Goal: Task Accomplishment & Management: Use online tool/utility

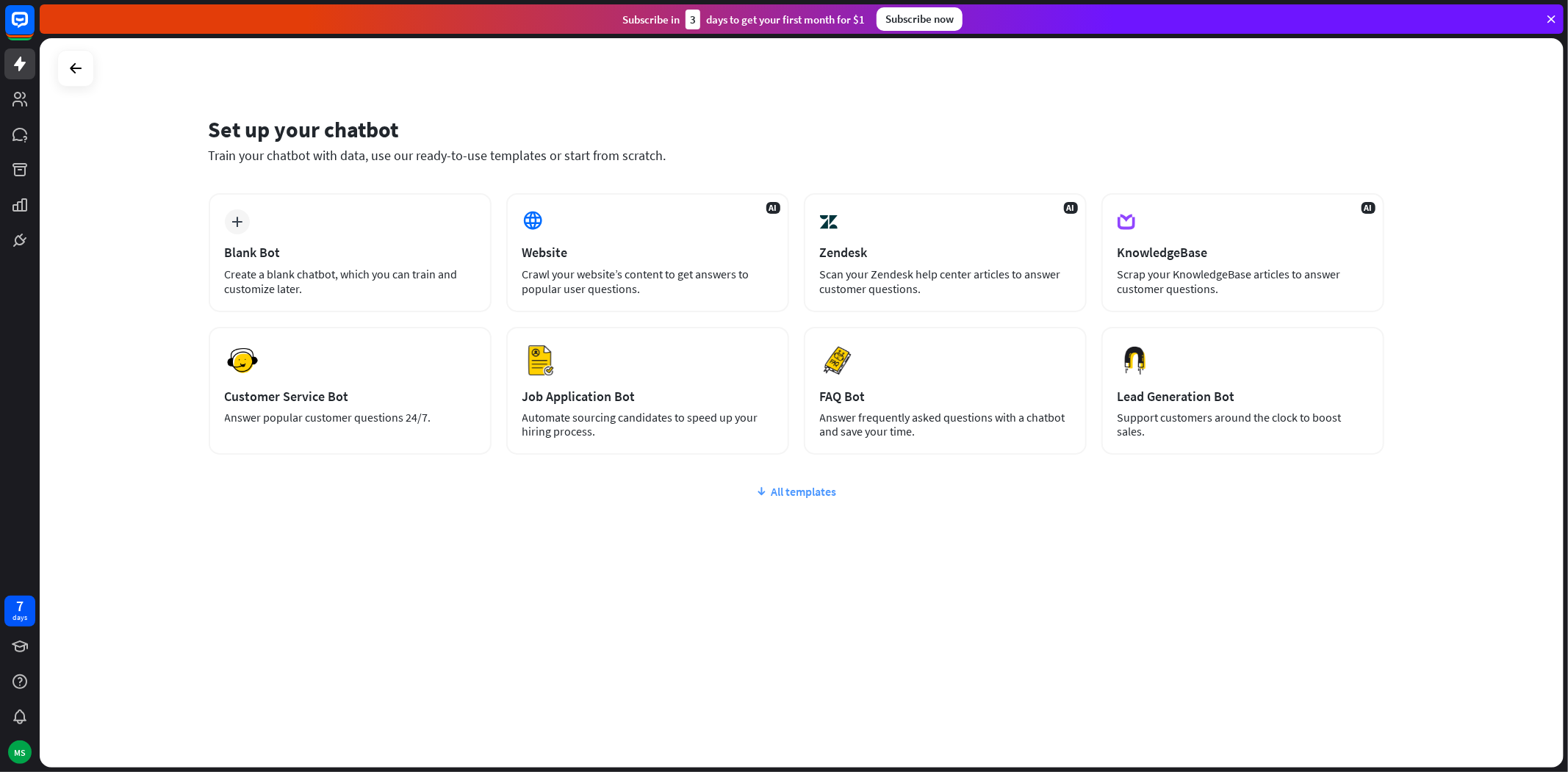
click at [823, 493] on div "All templates" at bounding box center [796, 492] width 1176 height 14
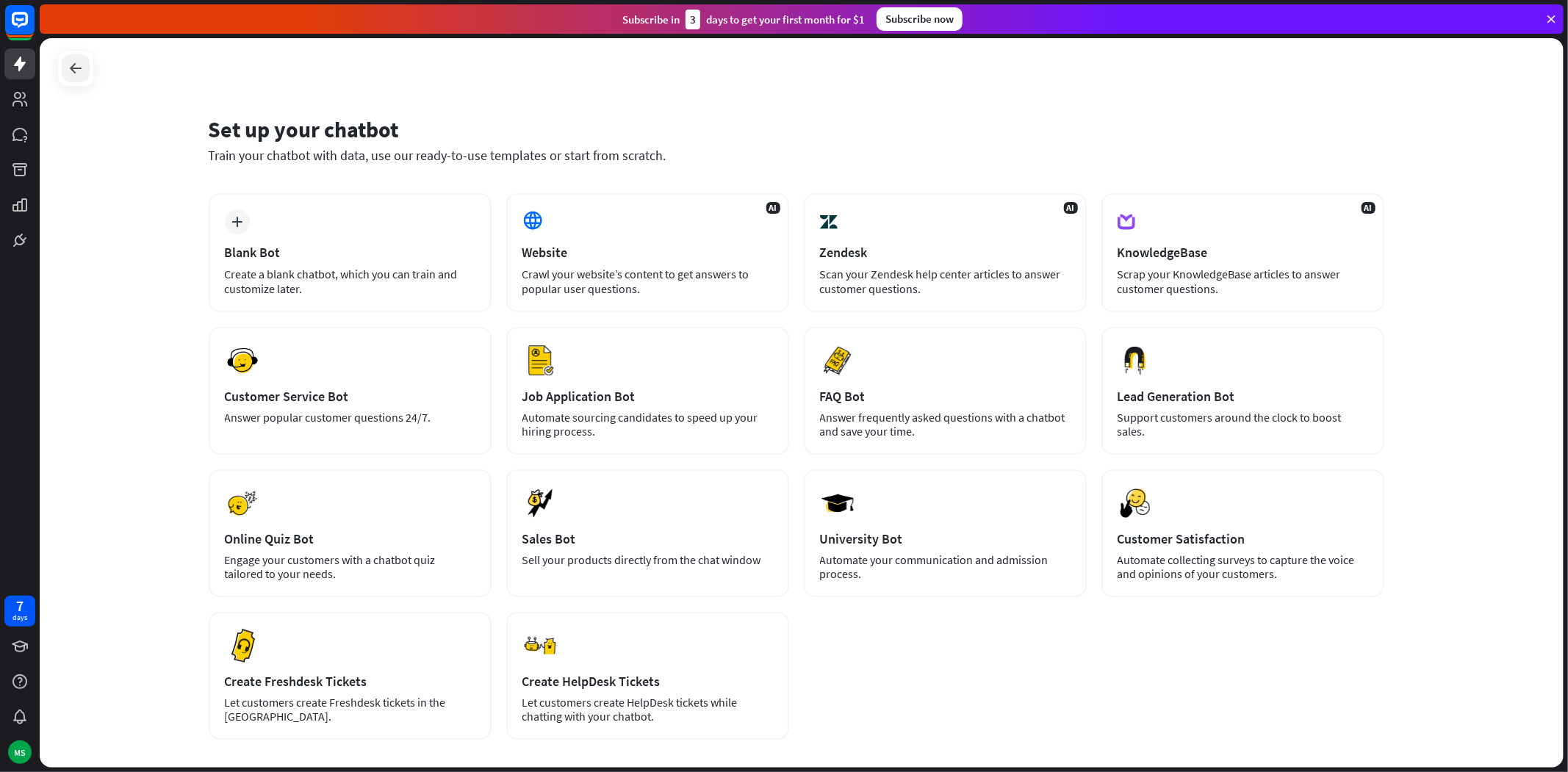
click at [72, 77] on icon at bounding box center [76, 68] width 18 height 18
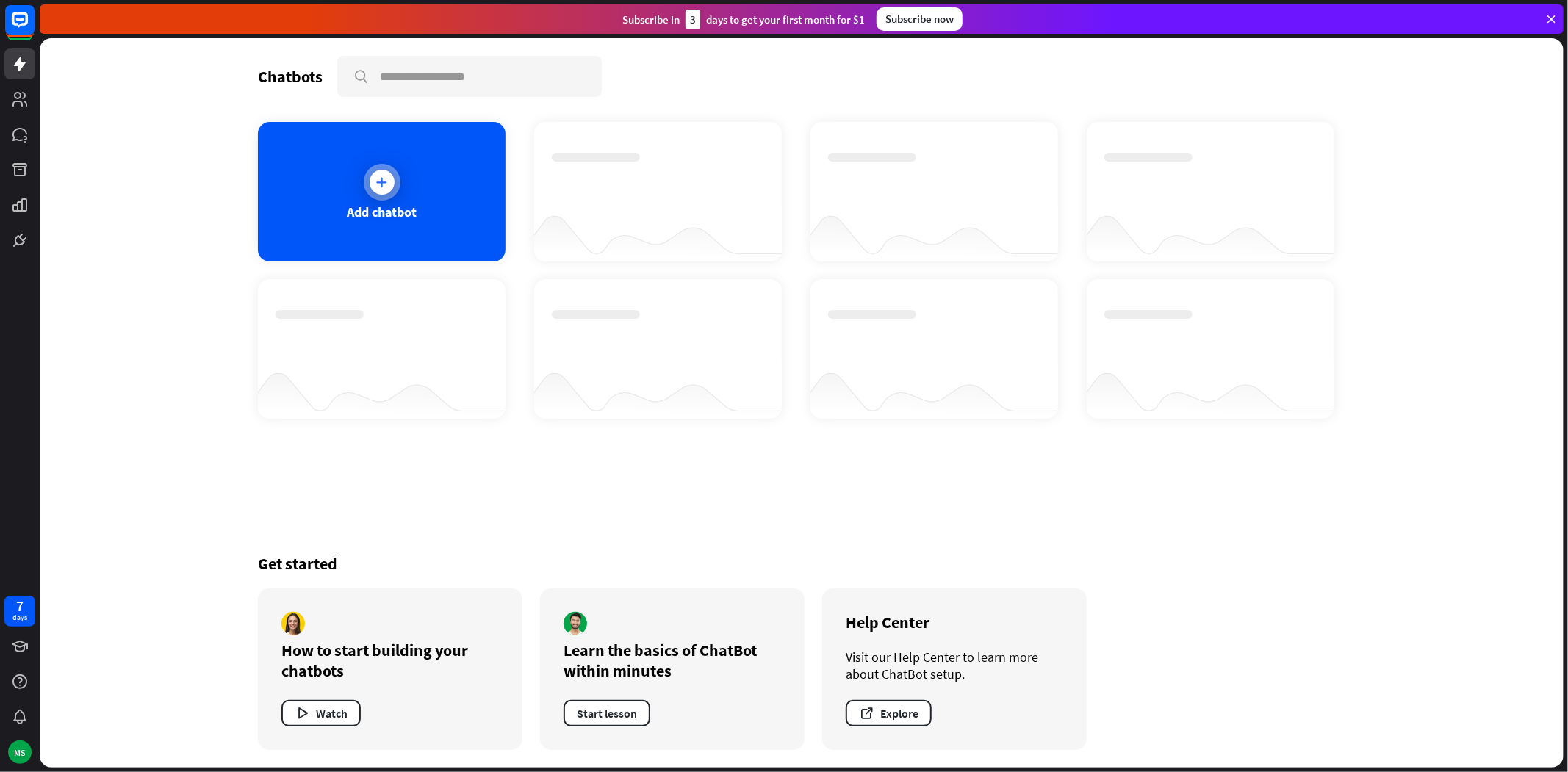
click at [428, 199] on div "Add chatbot" at bounding box center [381, 192] width 247 height 140
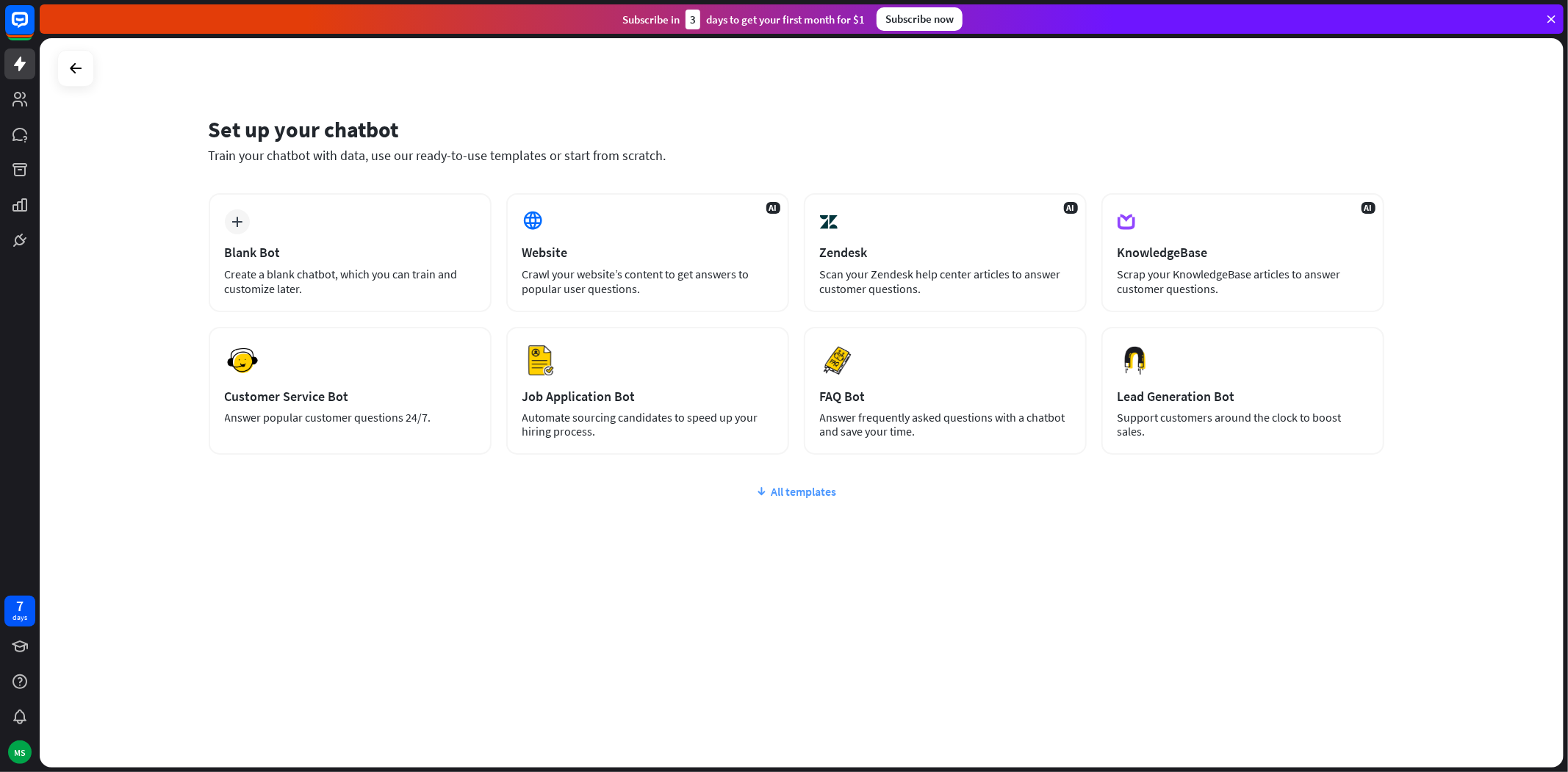
click at [792, 486] on div "All templates" at bounding box center [796, 492] width 1176 height 14
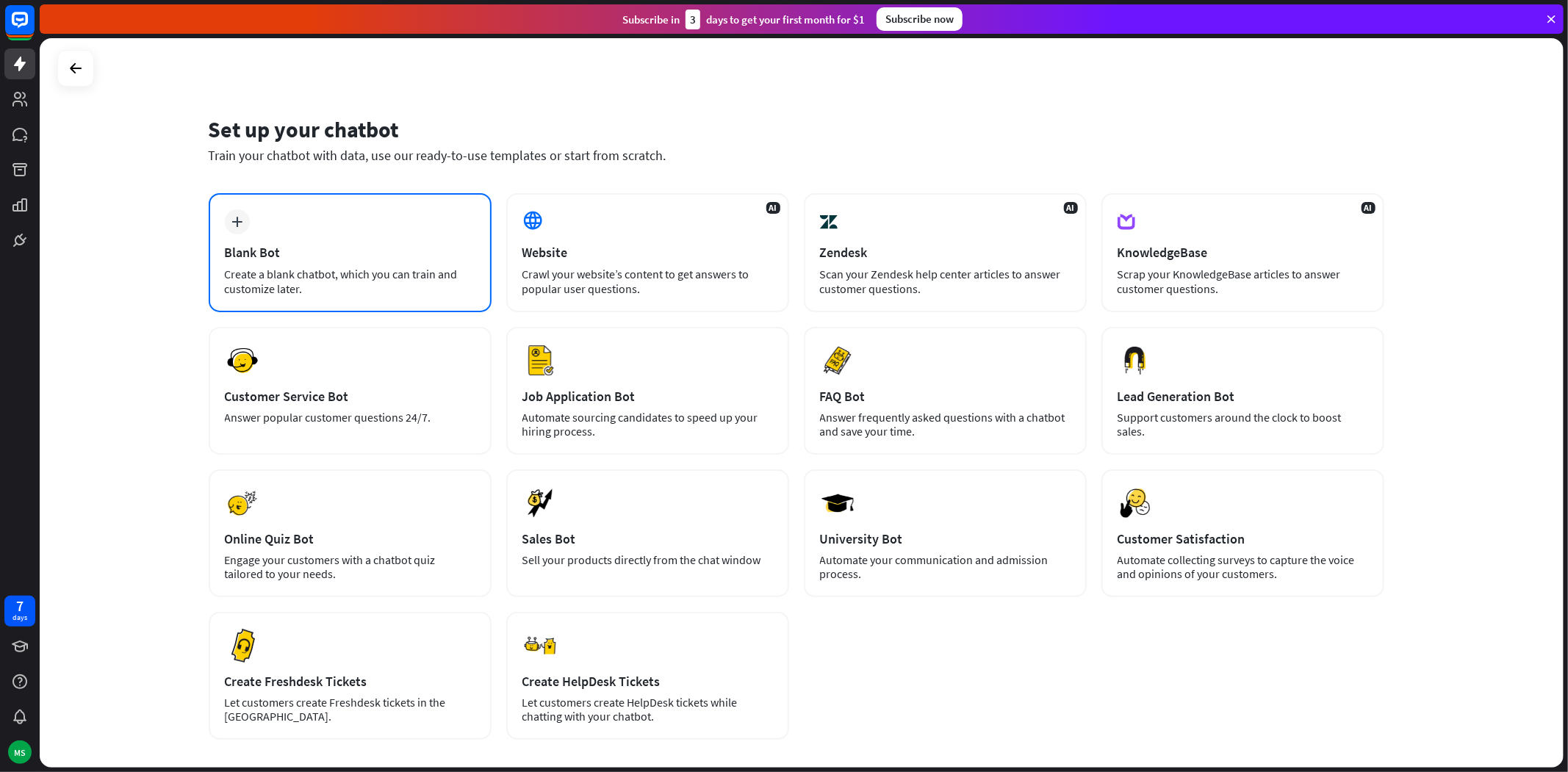
click at [355, 268] on div "Create a blank chatbot, which you can train and customize later." at bounding box center [350, 281] width 251 height 30
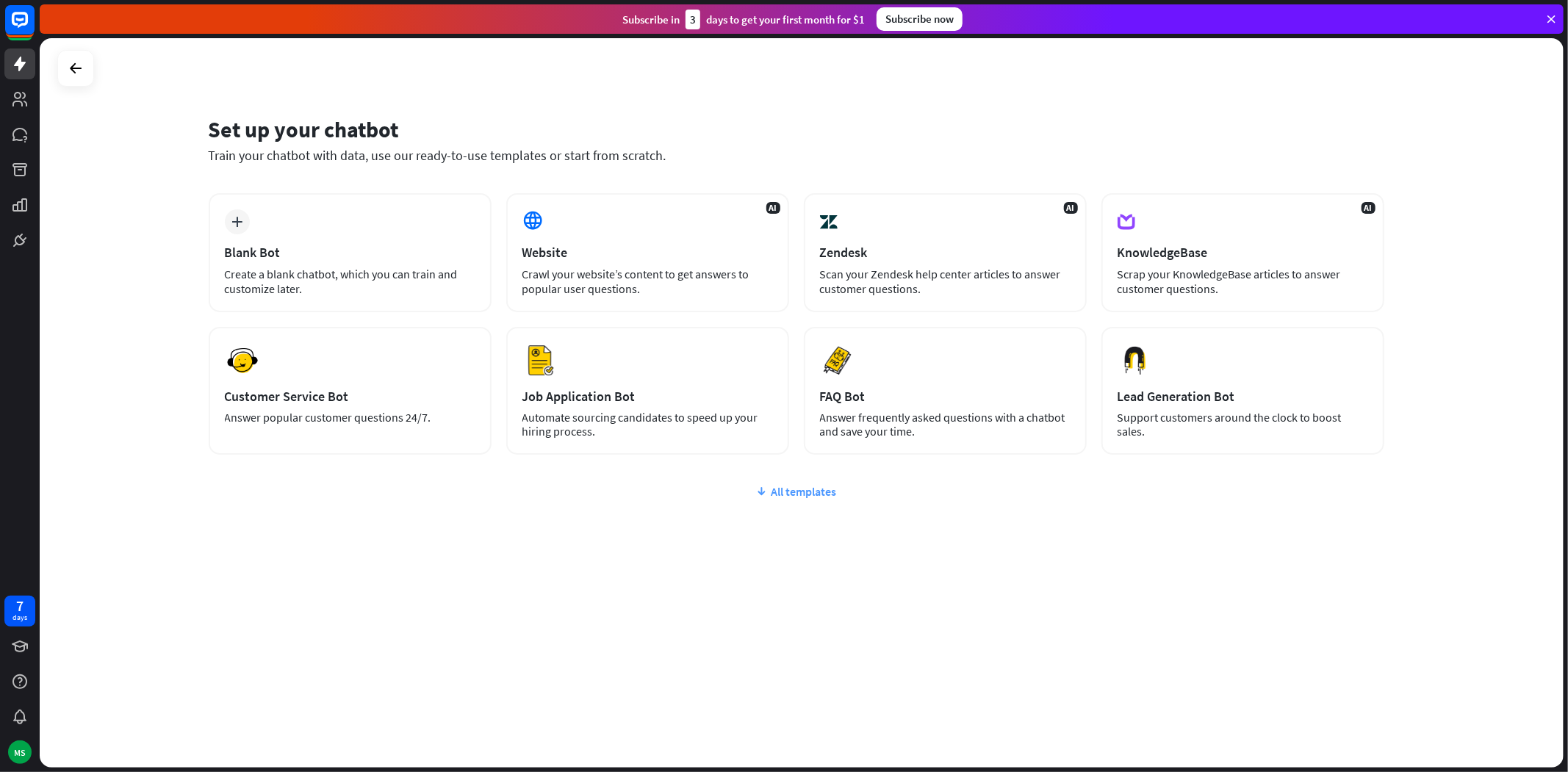
click at [810, 492] on div "All templates" at bounding box center [796, 492] width 1176 height 14
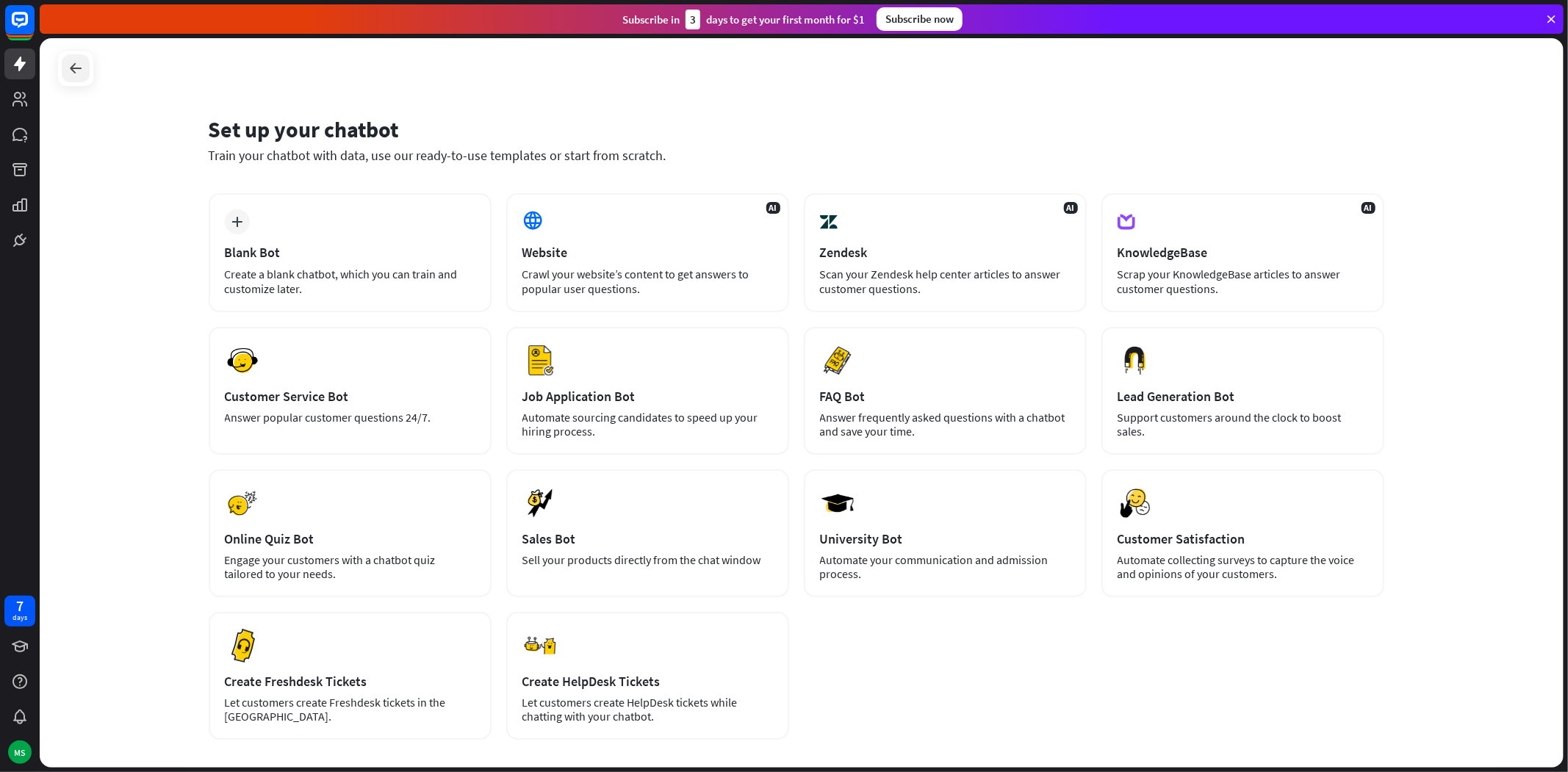
click at [81, 74] on icon at bounding box center [76, 68] width 18 height 18
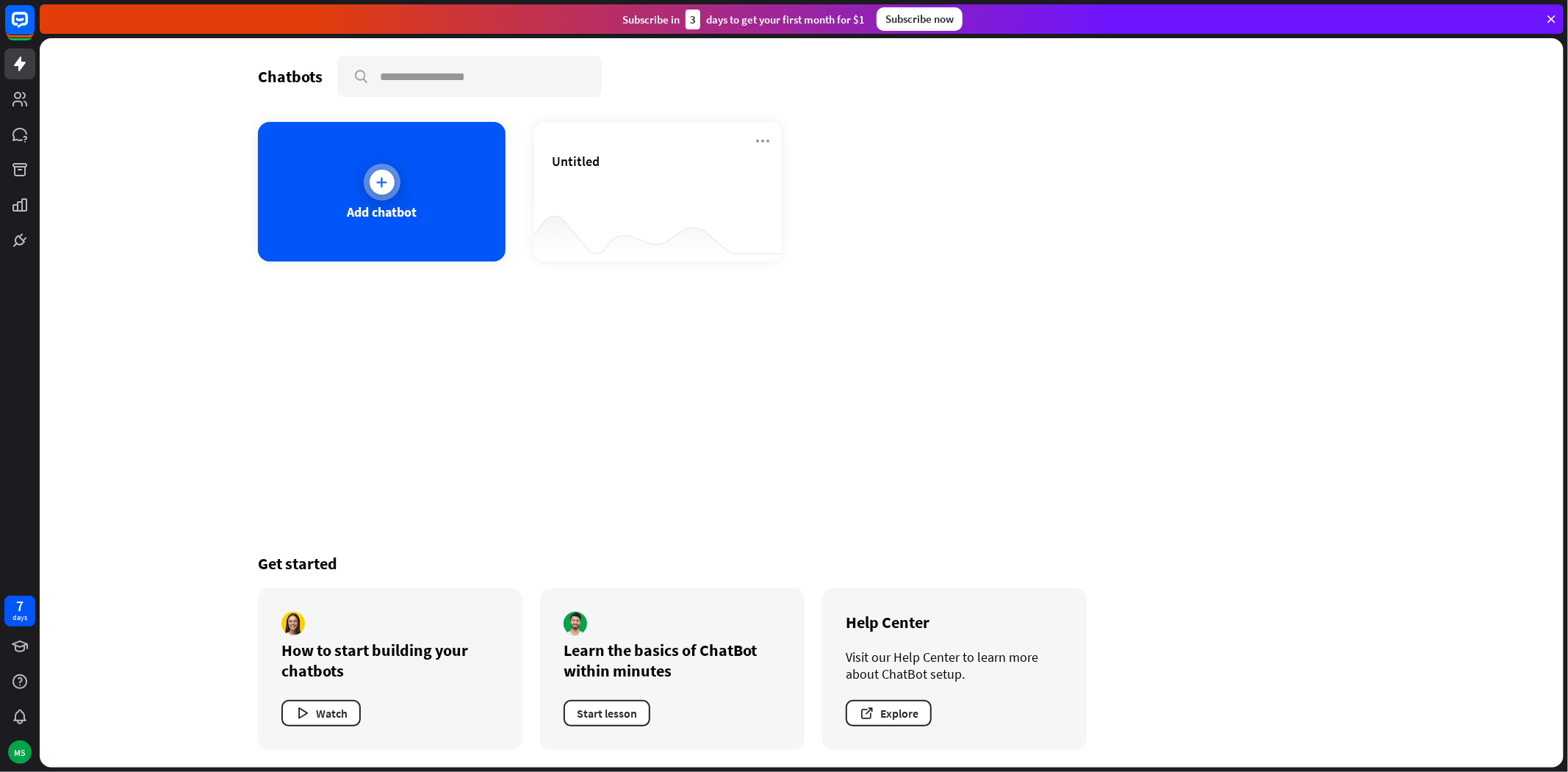
click at [296, 163] on div "Add chatbot" at bounding box center [381, 192] width 247 height 140
